Goal: Find specific page/section: Find specific page/section

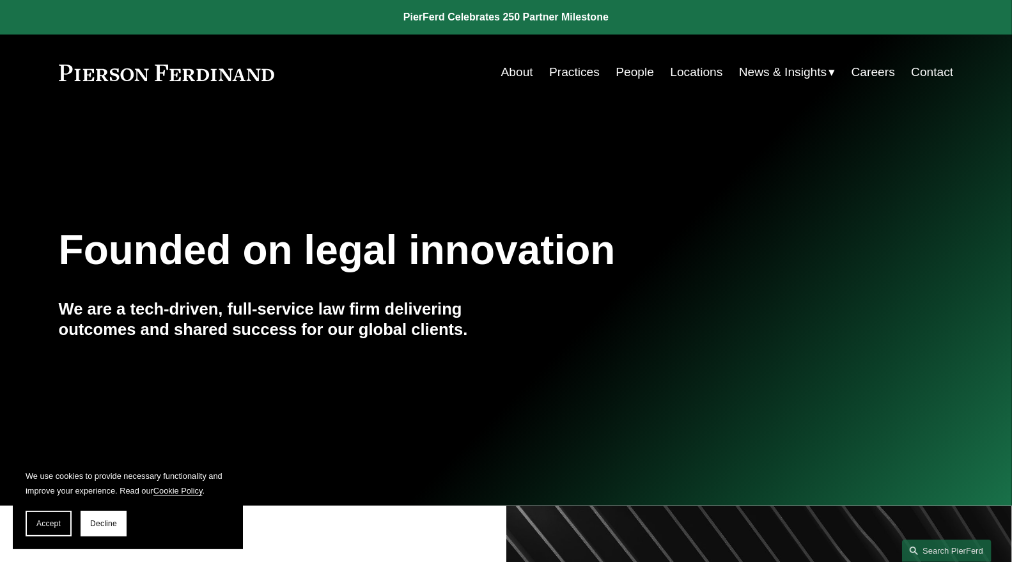
click at [635, 75] on link "People" at bounding box center [635, 72] width 38 height 24
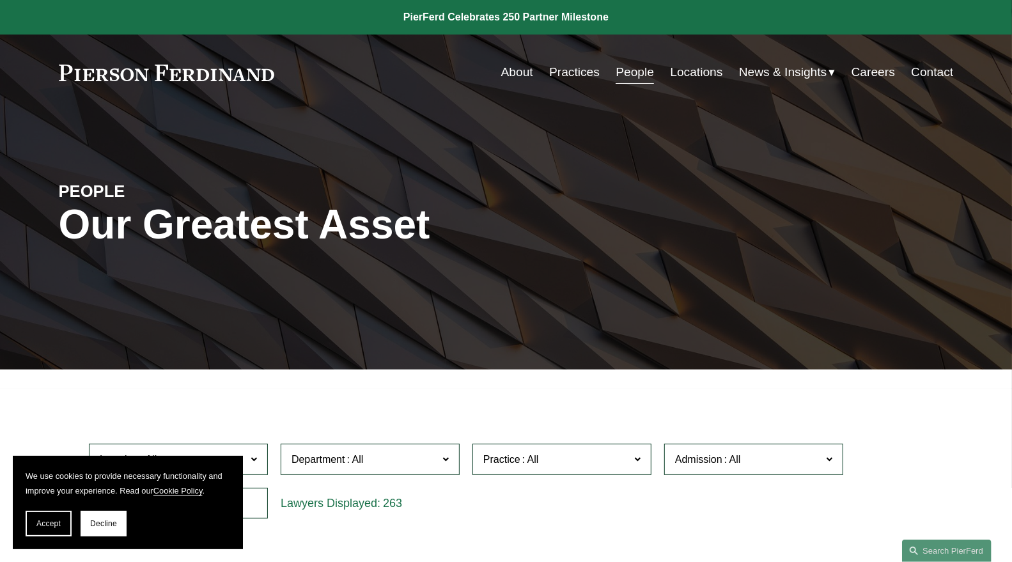
click at [54, 520] on span "Accept" at bounding box center [48, 523] width 24 height 9
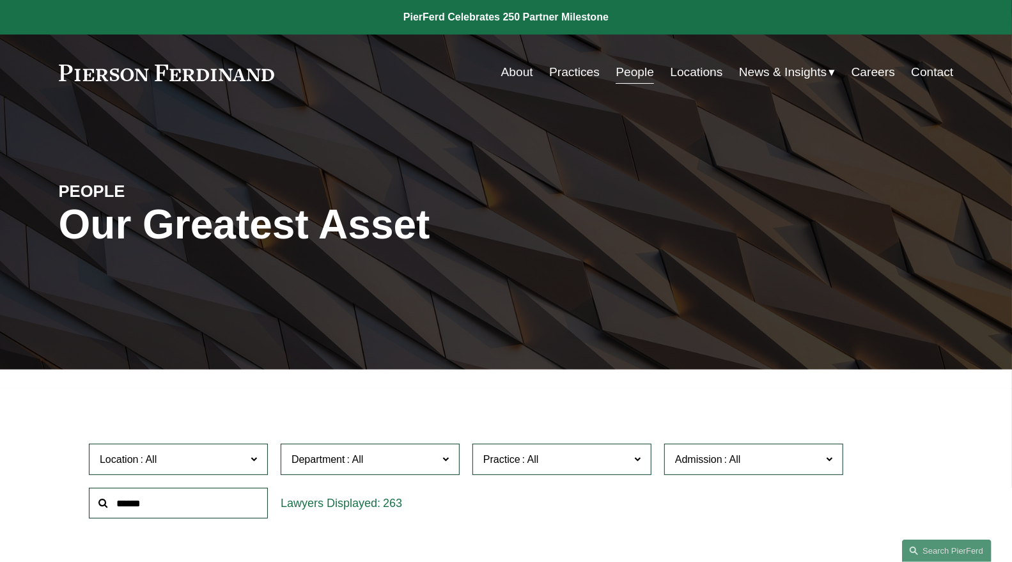
click at [141, 500] on input "text" at bounding box center [178, 503] width 179 height 31
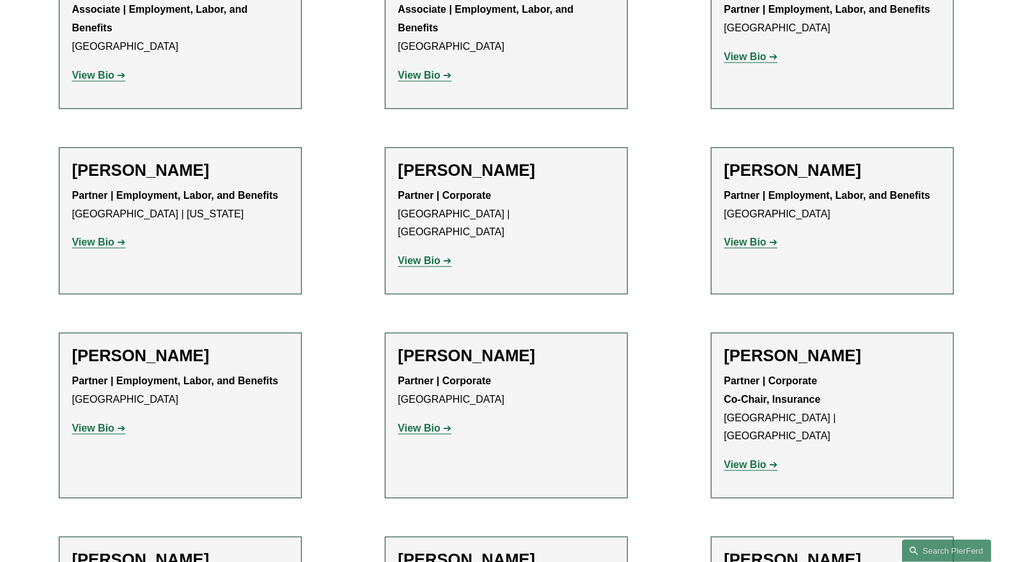
scroll to position [1811, 0]
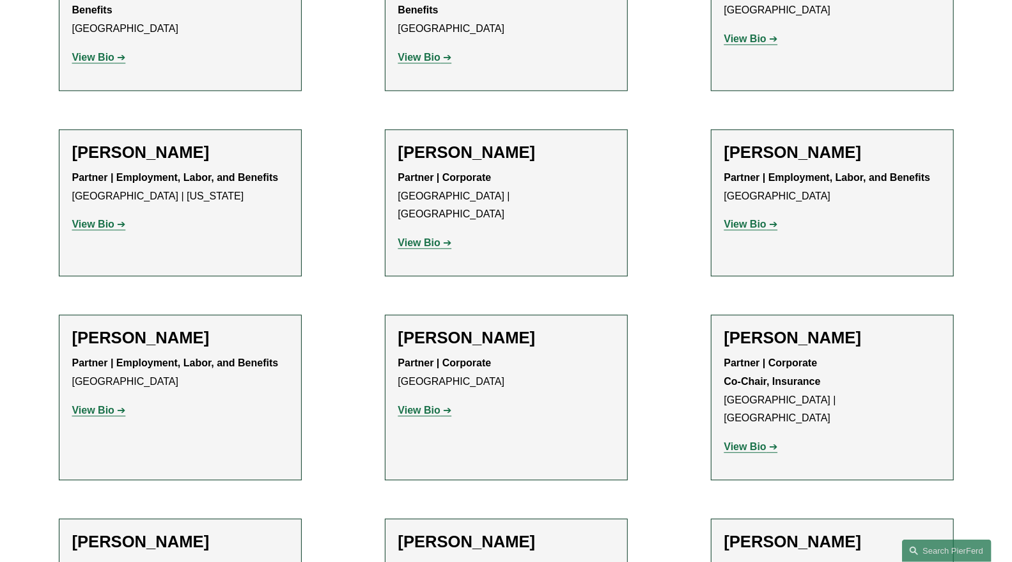
type input "***"
click at [113, 405] on strong "View Bio" at bounding box center [93, 410] width 42 height 11
